Goal: Task Accomplishment & Management: Use online tool/utility

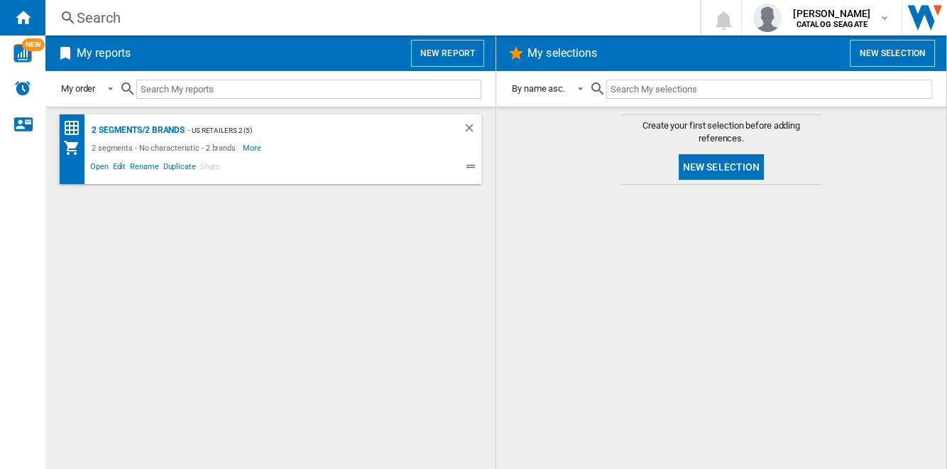
click at [443, 52] on button "New report" at bounding box center [447, 53] width 73 height 27
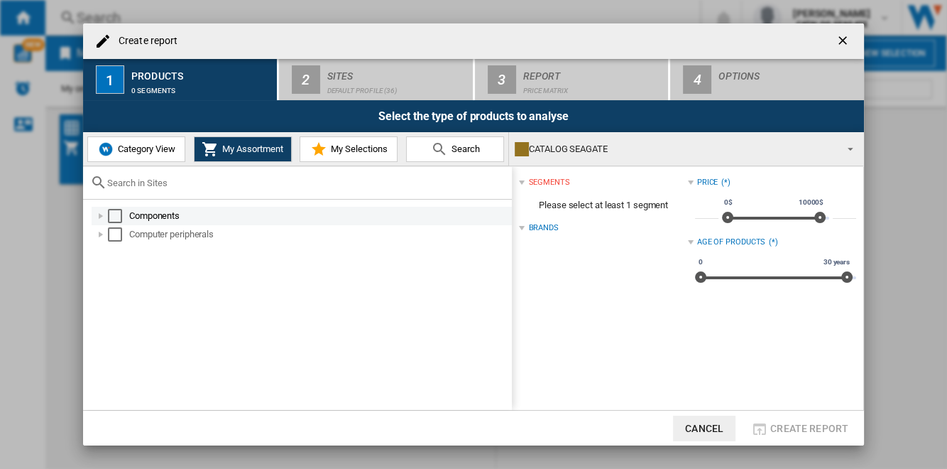
click at [116, 214] on div "Select" at bounding box center [115, 216] width 14 height 14
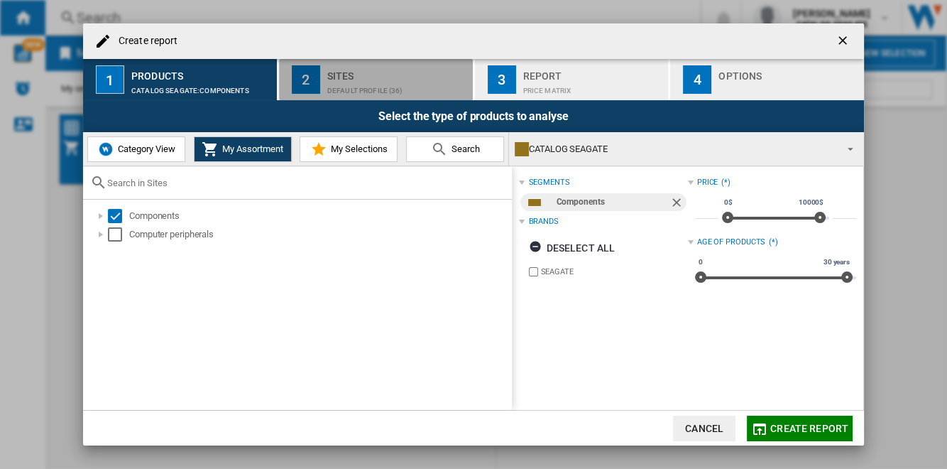
click at [354, 70] on div "Sites" at bounding box center [397, 72] width 140 height 15
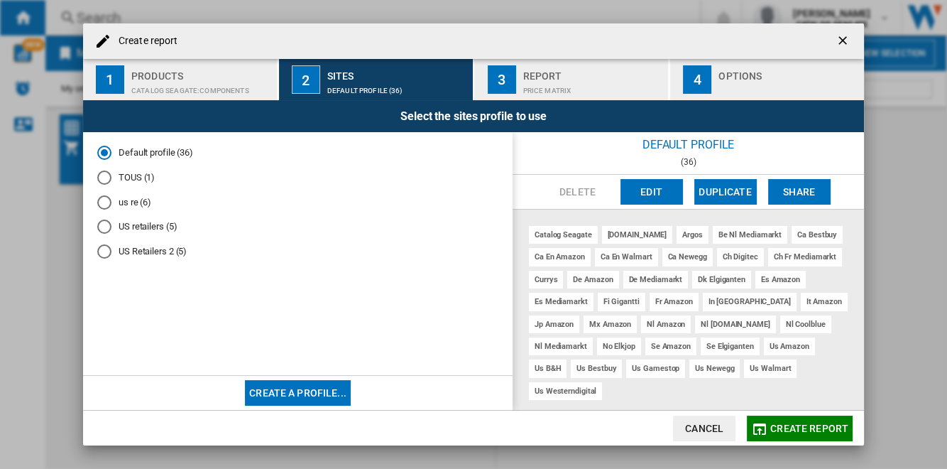
click at [160, 230] on md-radio-button "US retailers (5)" at bounding box center [297, 226] width 401 height 13
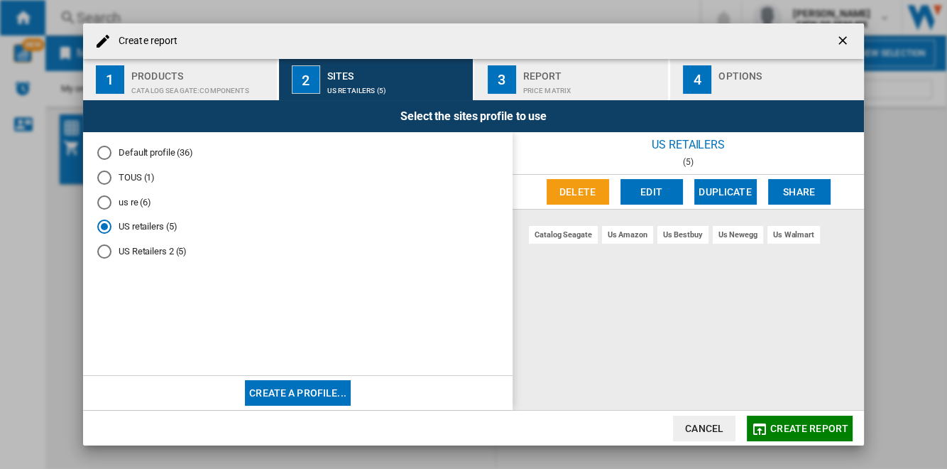
click at [809, 427] on span "Create report" at bounding box center [809, 427] width 78 height 11
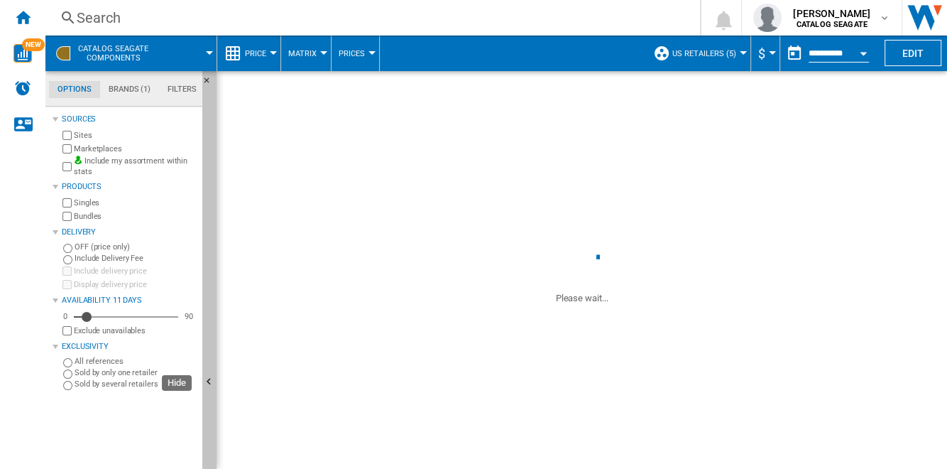
click at [213, 243] on button "Hide" at bounding box center [209, 382] width 14 height 623
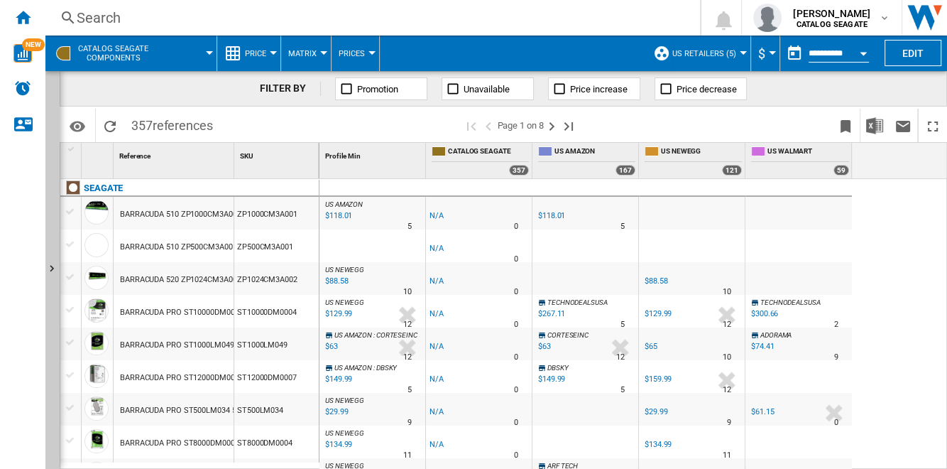
click at [261, 57] on span "Price" at bounding box center [255, 53] width 21 height 9
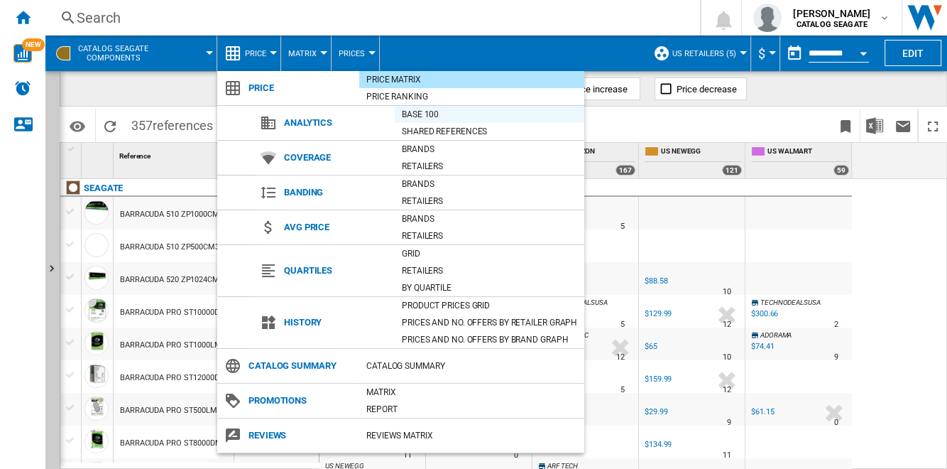
click at [437, 112] on div "Base 100" at bounding box center [490, 114] width 190 height 14
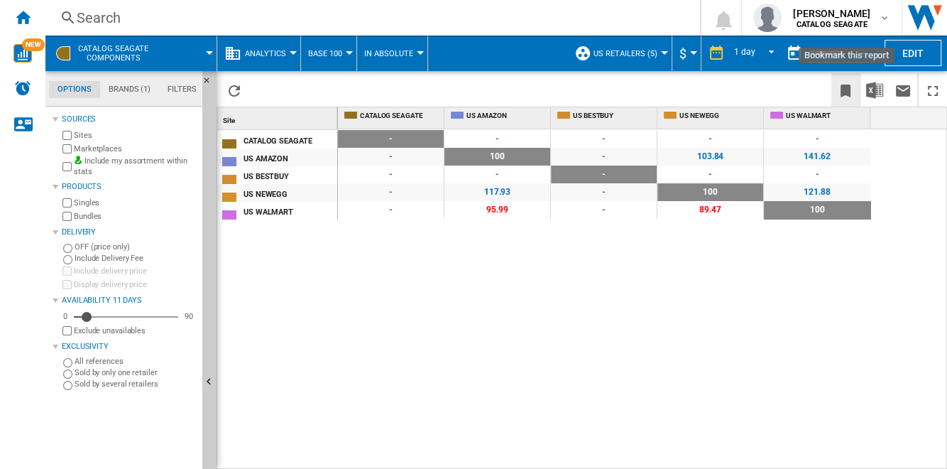
click at [845, 89] on ng-md-icon "Bookmark this report" at bounding box center [845, 90] width 17 height 17
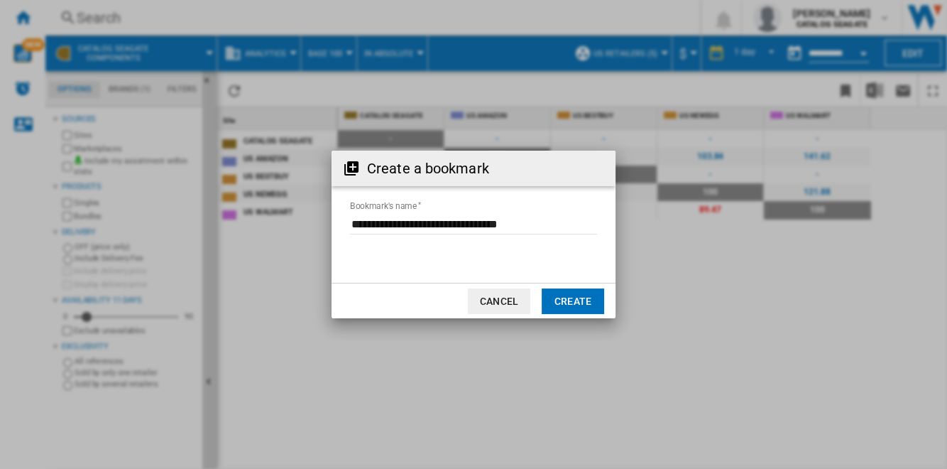
click at [478, 222] on input "Bookmark's name" at bounding box center [473, 223] width 247 height 21
type input "**********"
click at [586, 297] on button "Create" at bounding box center [573, 301] width 62 height 26
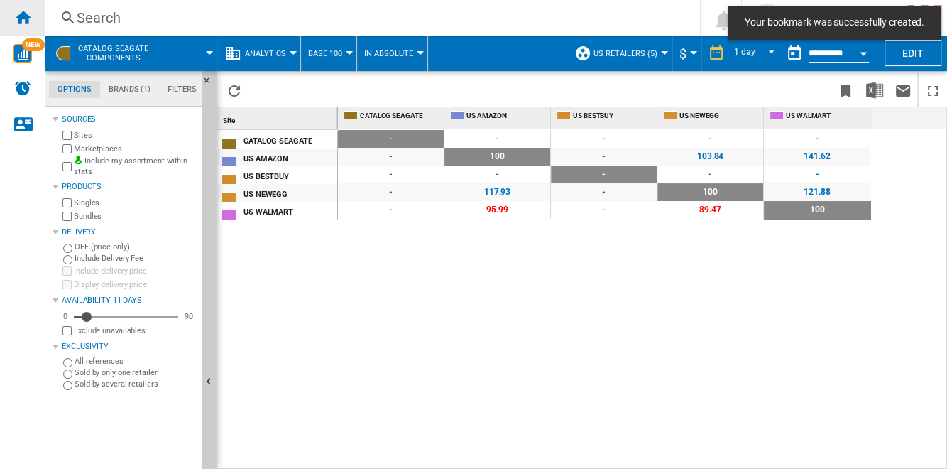
click at [21, 18] on ng-md-icon "Home" at bounding box center [22, 17] width 17 height 17
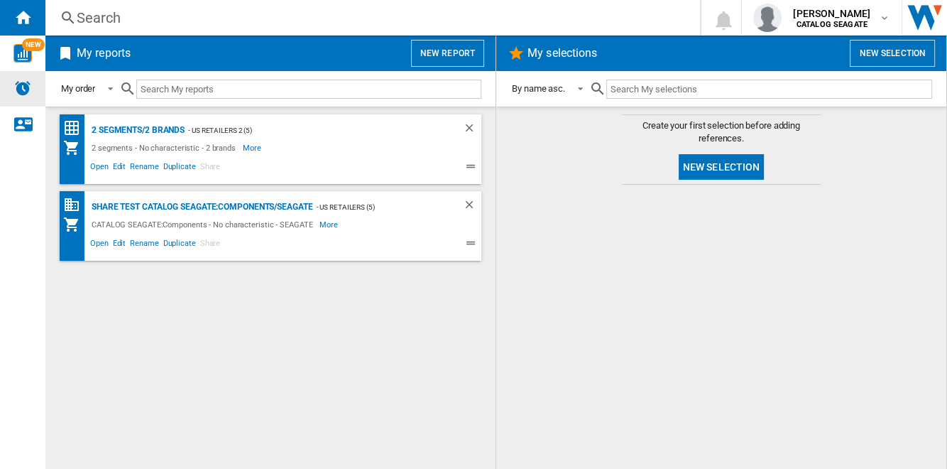
click at [21, 86] on img "Alerts" at bounding box center [22, 88] width 17 height 17
click at [21, 91] on img "Alerts" at bounding box center [22, 88] width 17 height 17
click at [464, 54] on button "New report" at bounding box center [447, 53] width 73 height 27
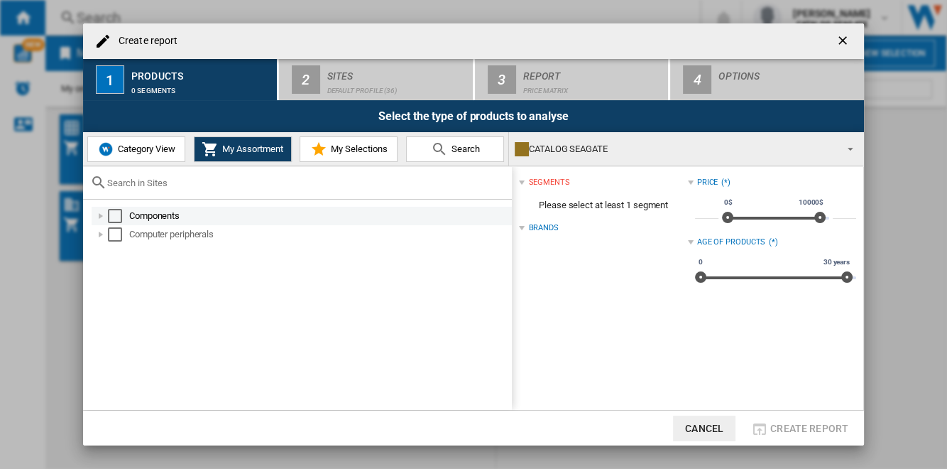
click at [102, 213] on div "Create report ..." at bounding box center [101, 216] width 14 height 14
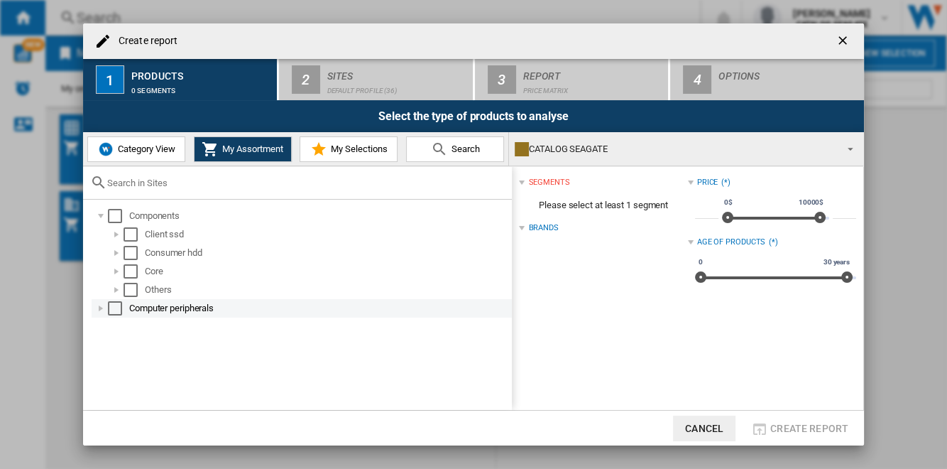
click at [101, 308] on div "Create report ..." at bounding box center [101, 308] width 14 height 14
click at [116, 310] on div "Select" at bounding box center [115, 308] width 14 height 14
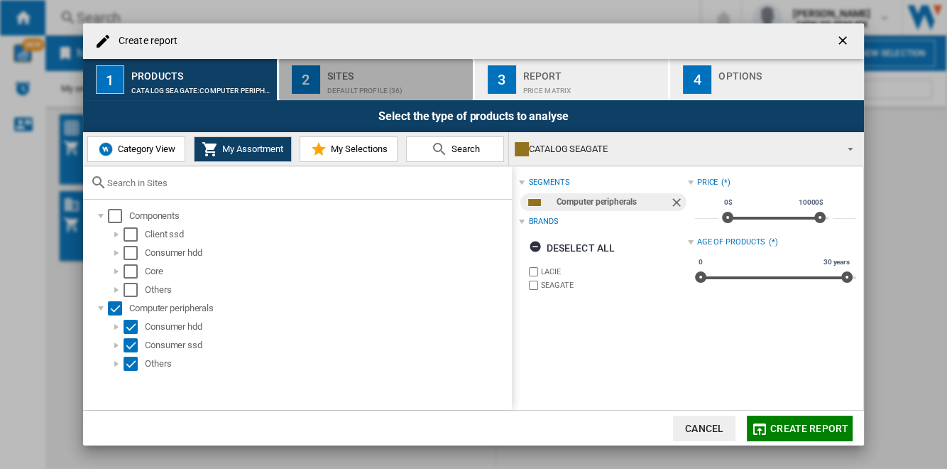
drag, startPoint x: 408, startPoint y: 84, endPoint x: 402, endPoint y: 94, distance: 11.4
click at [408, 84] on div "Default profile (36)" at bounding box center [397, 87] width 140 height 15
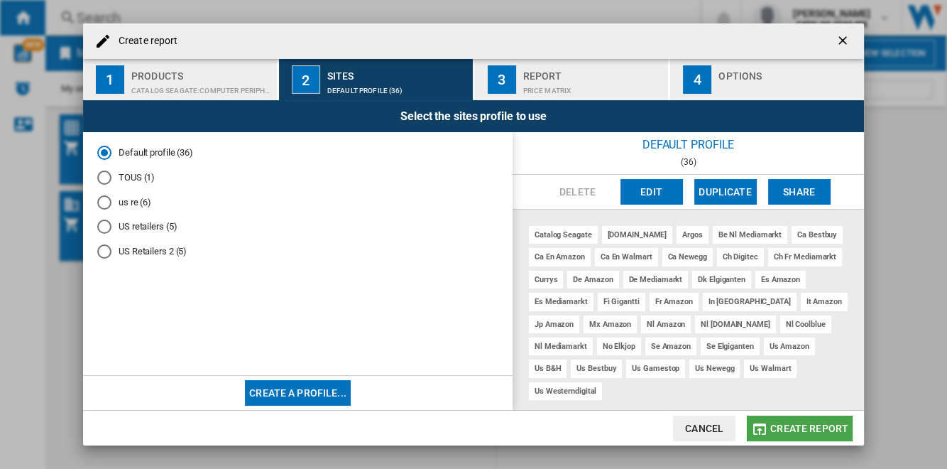
click at [811, 430] on span "Create report" at bounding box center [809, 427] width 78 height 11
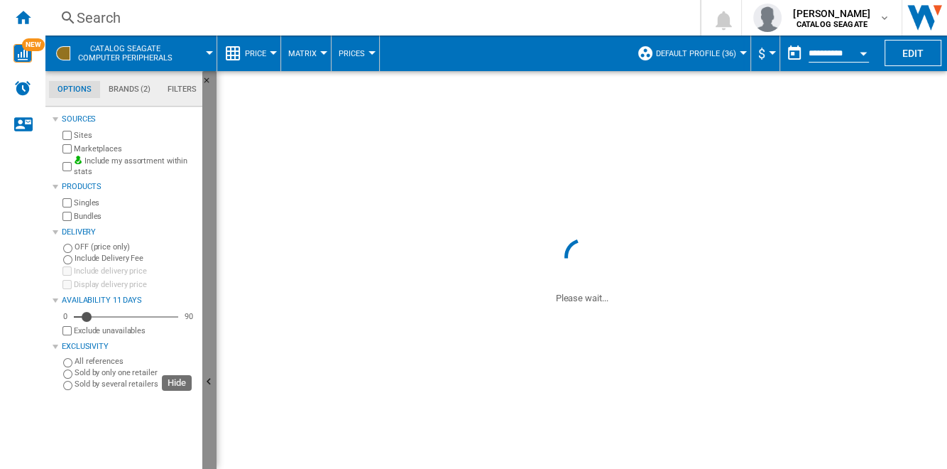
click at [213, 198] on button "Hide" at bounding box center [209, 382] width 14 height 623
